Goal: Browse casually

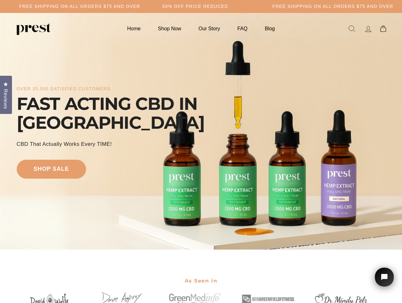
click at [201, 151] on div "over 35,000 satisfied customers FAST ACTING CBD IN [GEOGRAPHIC_DATA] CBD That A…" at bounding box center [201, 131] width 369 height 186
click at [201, 6] on h5 "50% OFF PRICE REDUCED" at bounding box center [196, 6] width 66 height 5
click at [201, 131] on div "over 35,000 satisfied customers FAST ACTING CBD IN [GEOGRAPHIC_DATA] CBD That A…" at bounding box center [201, 131] width 369 height 186
click at [6, 94] on span "Reviews" at bounding box center [6, 99] width 8 height 20
click at [385, 277] on icon "Open chat widget" at bounding box center [388, 277] width 10 height 10
